Goal: Task Accomplishment & Management: Manage account settings

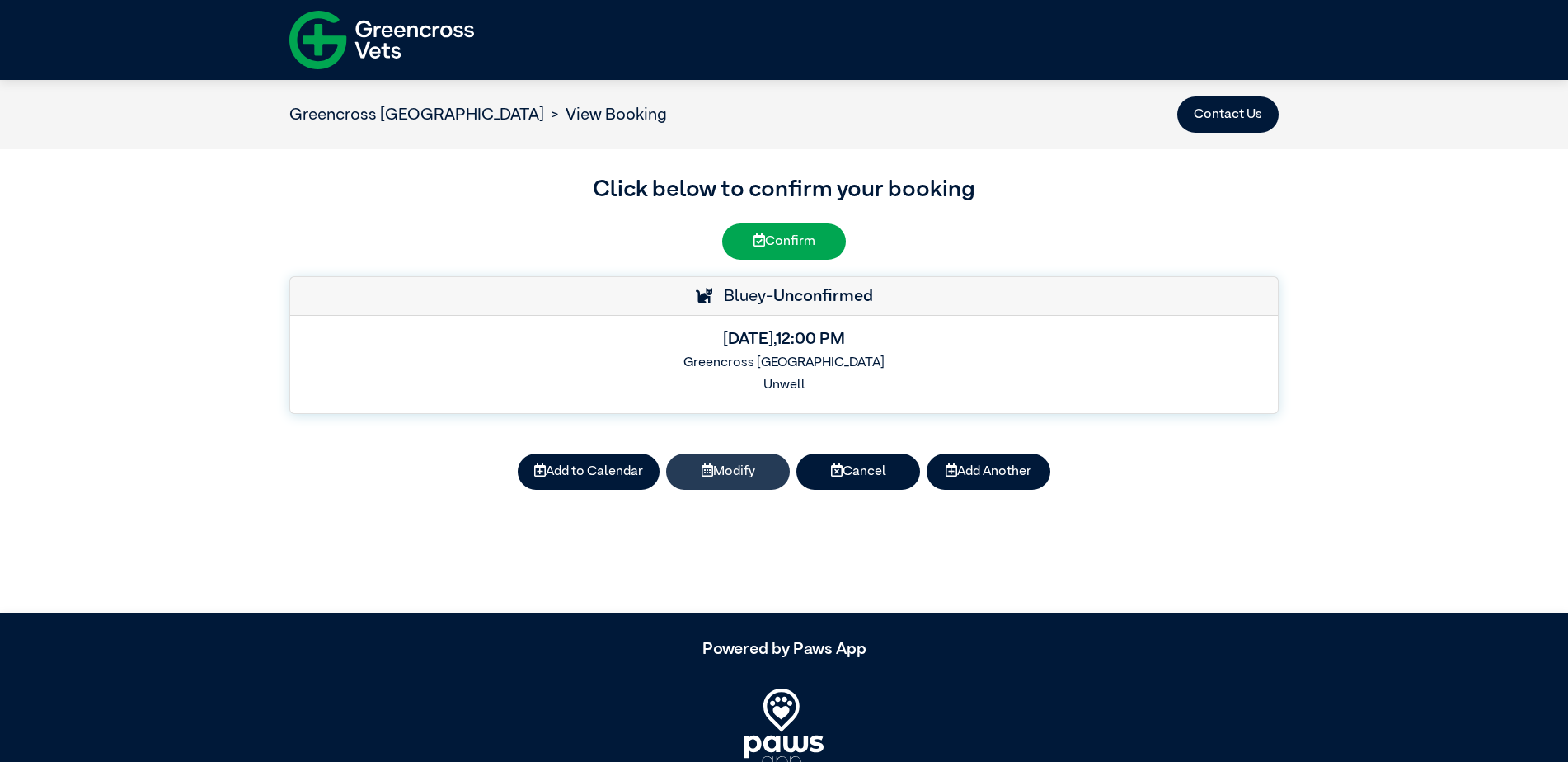
click at [724, 466] on button "Modify" at bounding box center [728, 472] width 124 height 36
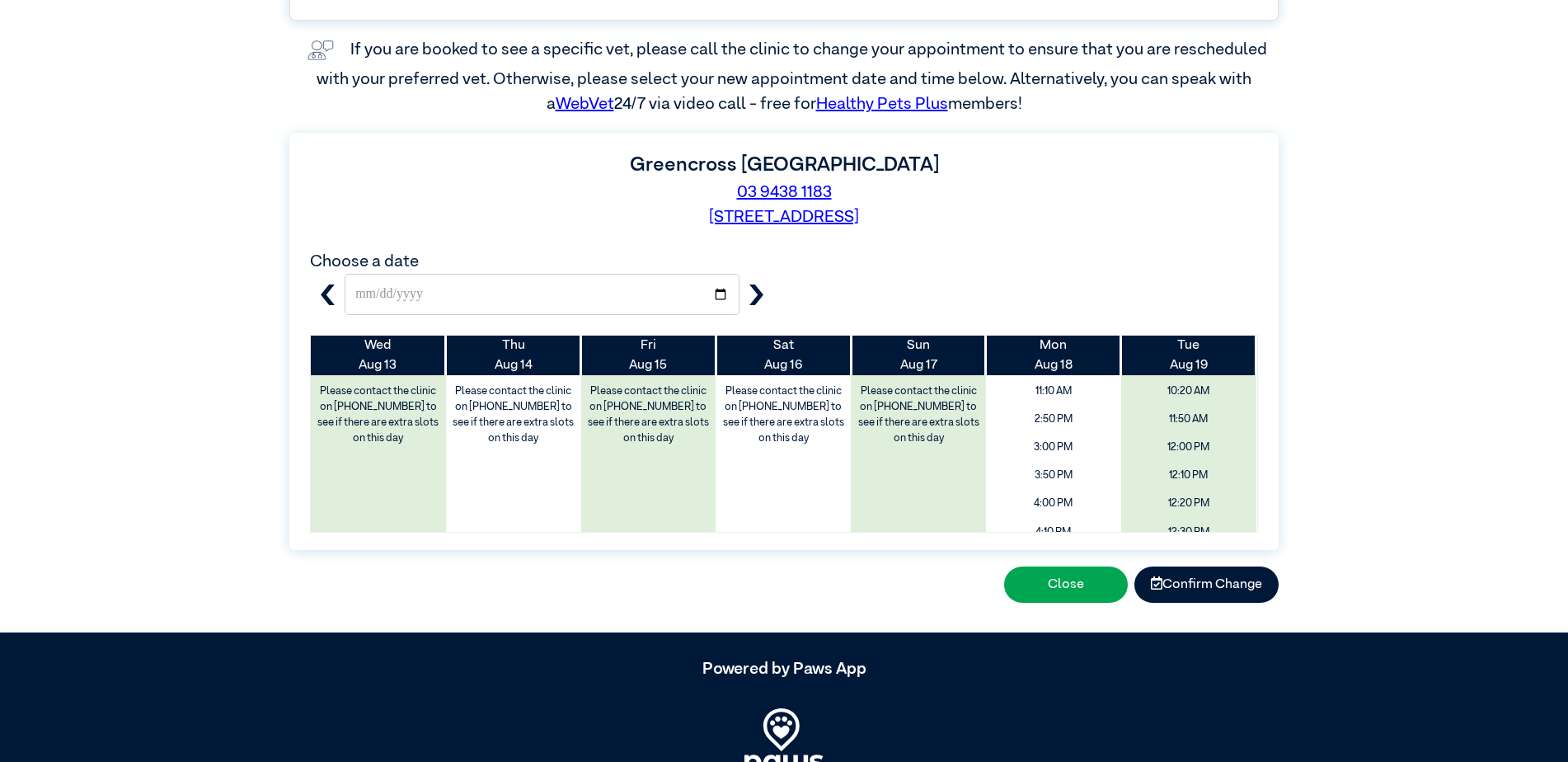
scroll to position [339, 0]
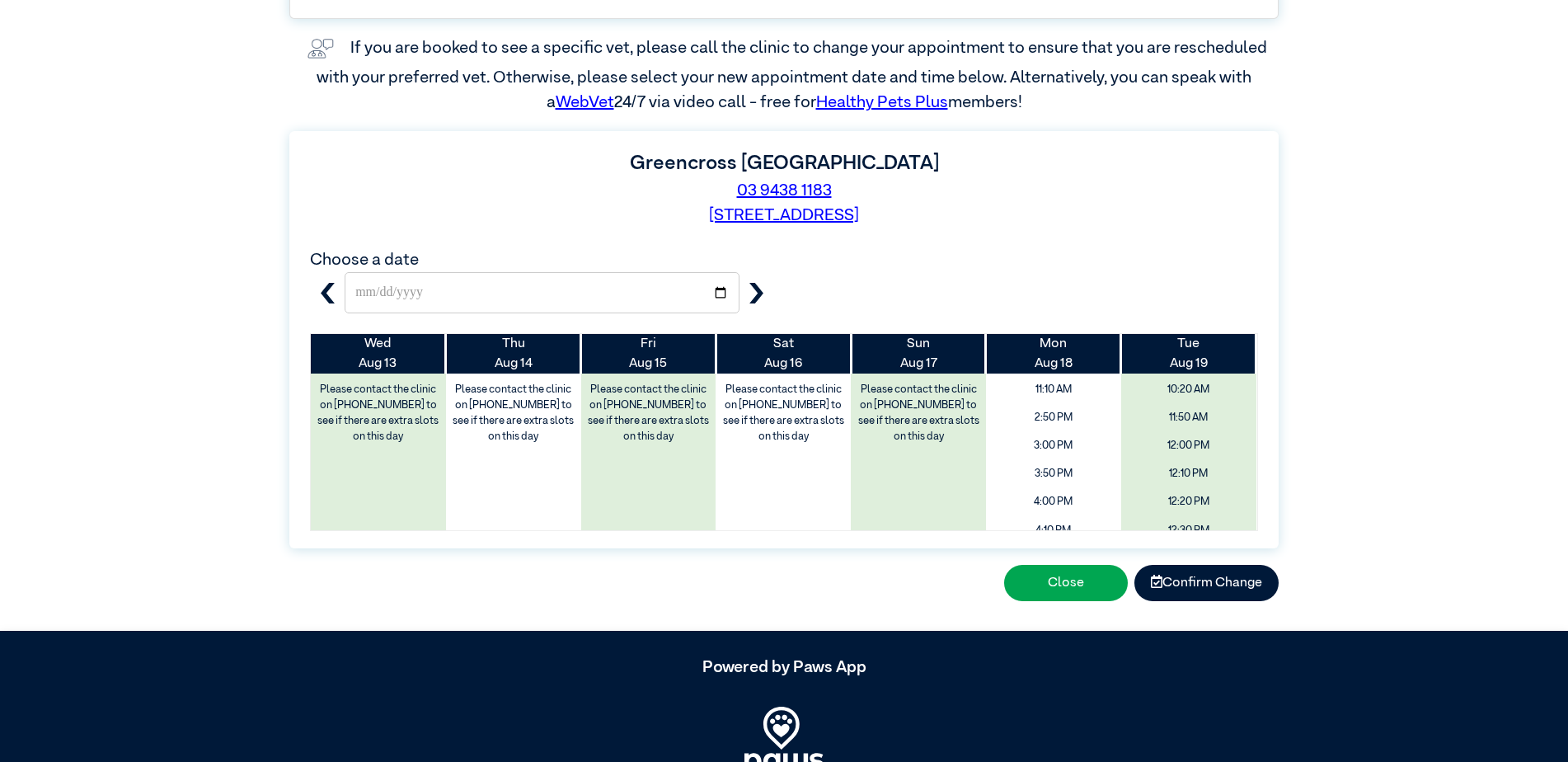
click at [757, 296] on icon "button" at bounding box center [756, 292] width 21 height 21
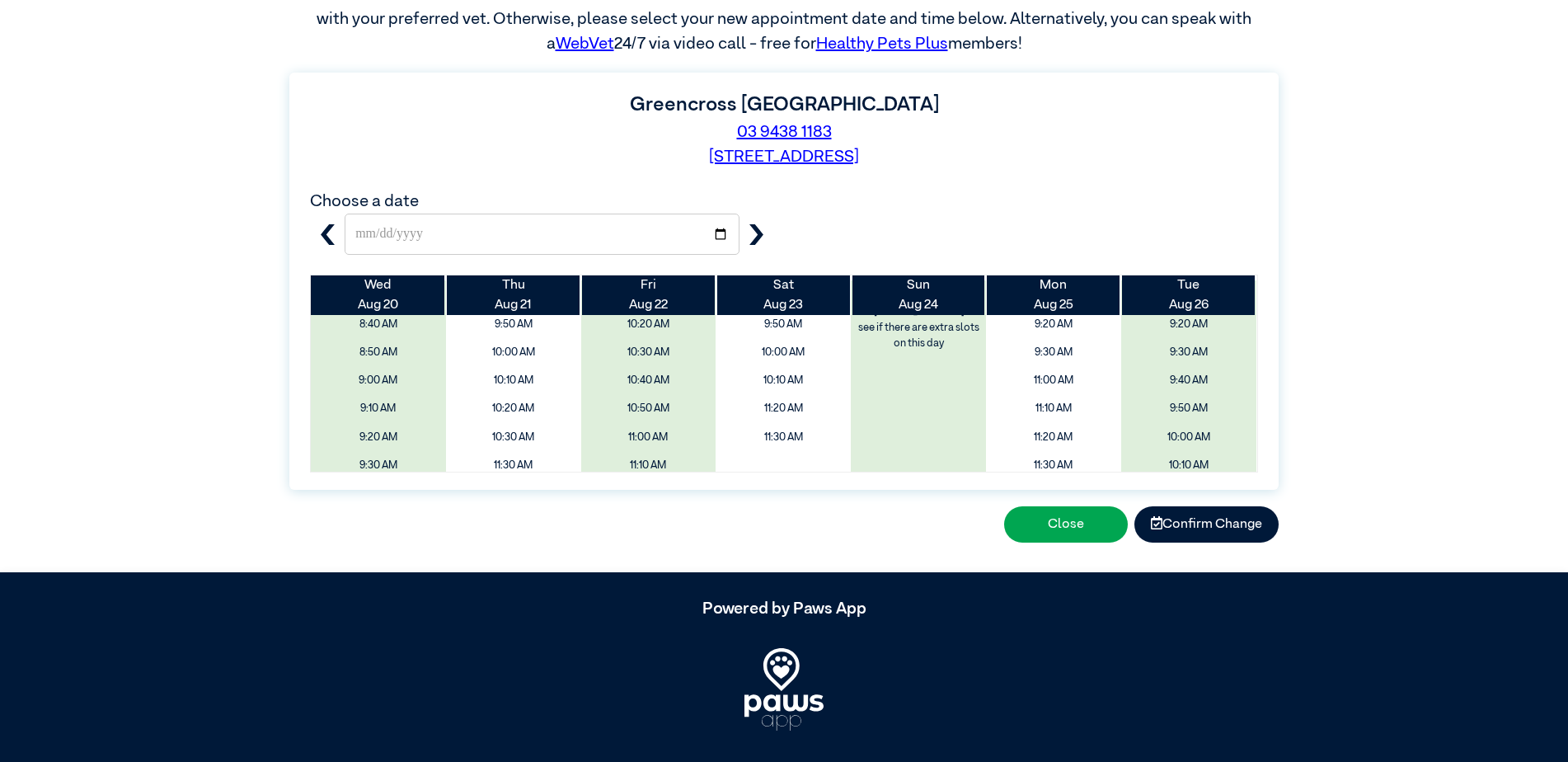
scroll to position [23, 0]
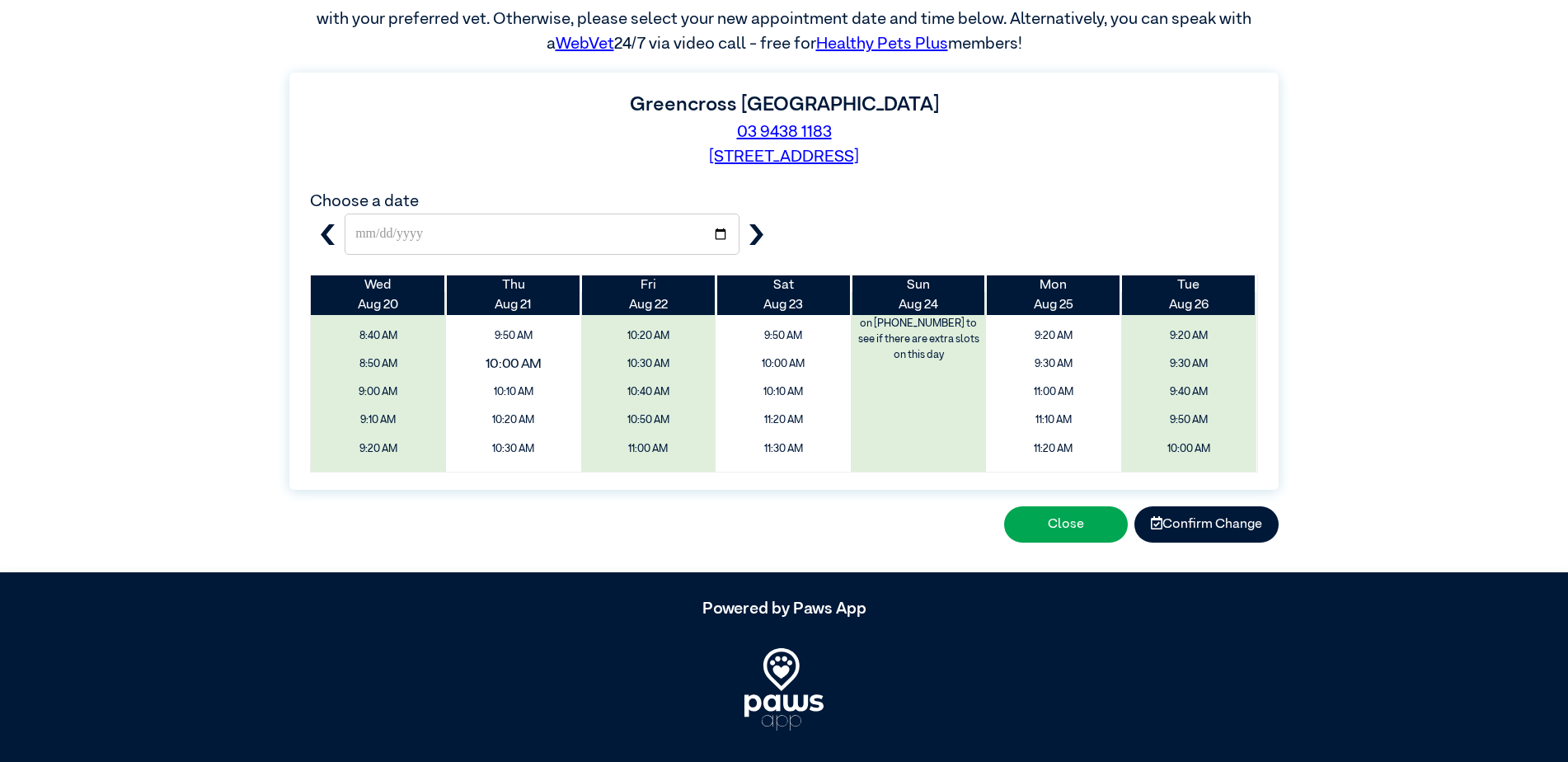
click at [501, 362] on span "10:00 AM" at bounding box center [513, 364] width 160 height 32
type input "**********"
click at [1198, 529] on button "Confirm Change" at bounding box center [1206, 524] width 145 height 36
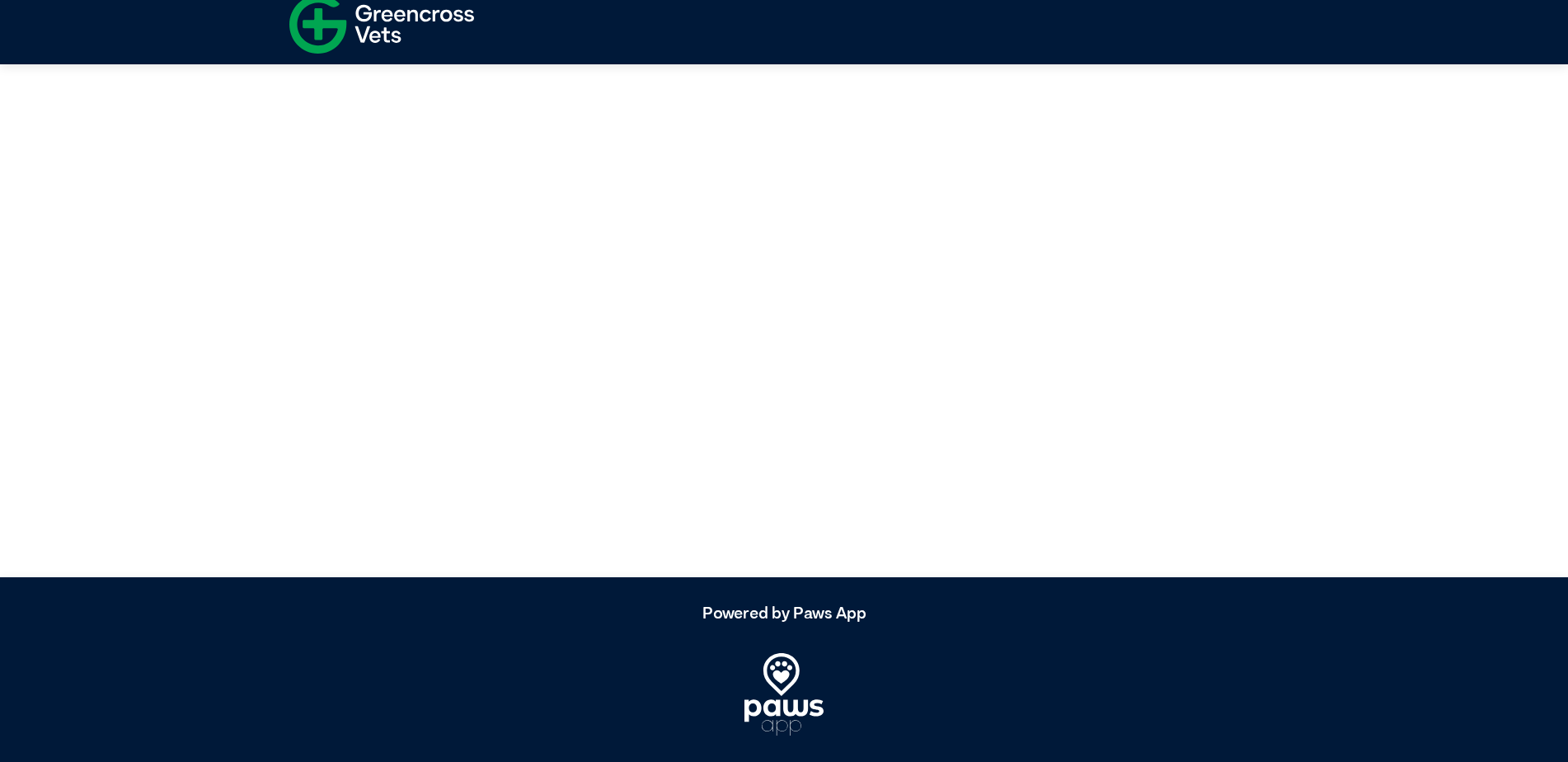
scroll to position [0, 0]
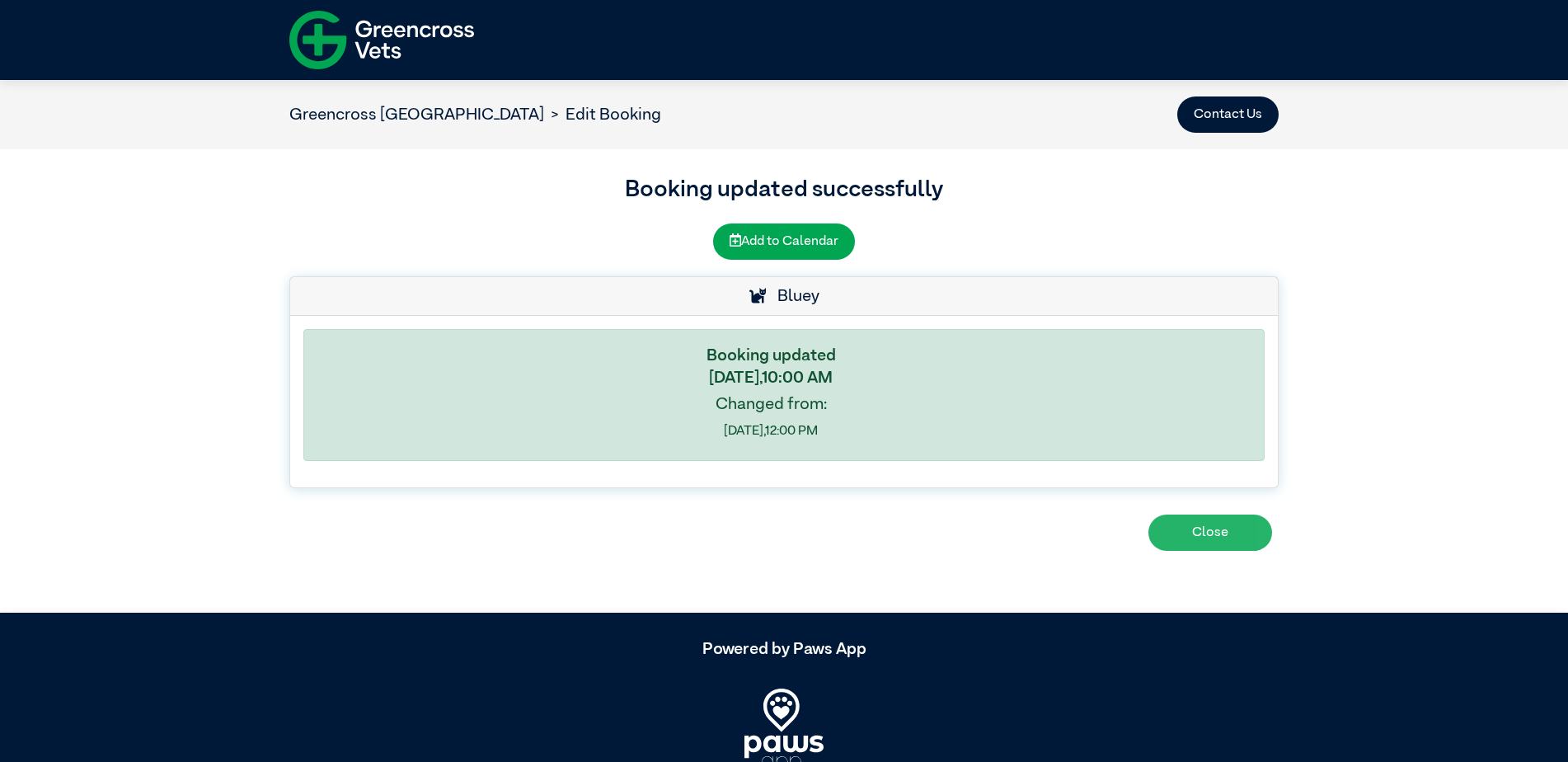
click at [1205, 531] on button "Close" at bounding box center [1210, 532] width 124 height 36
